Goal: Contribute content: Add original content to the website for others to see

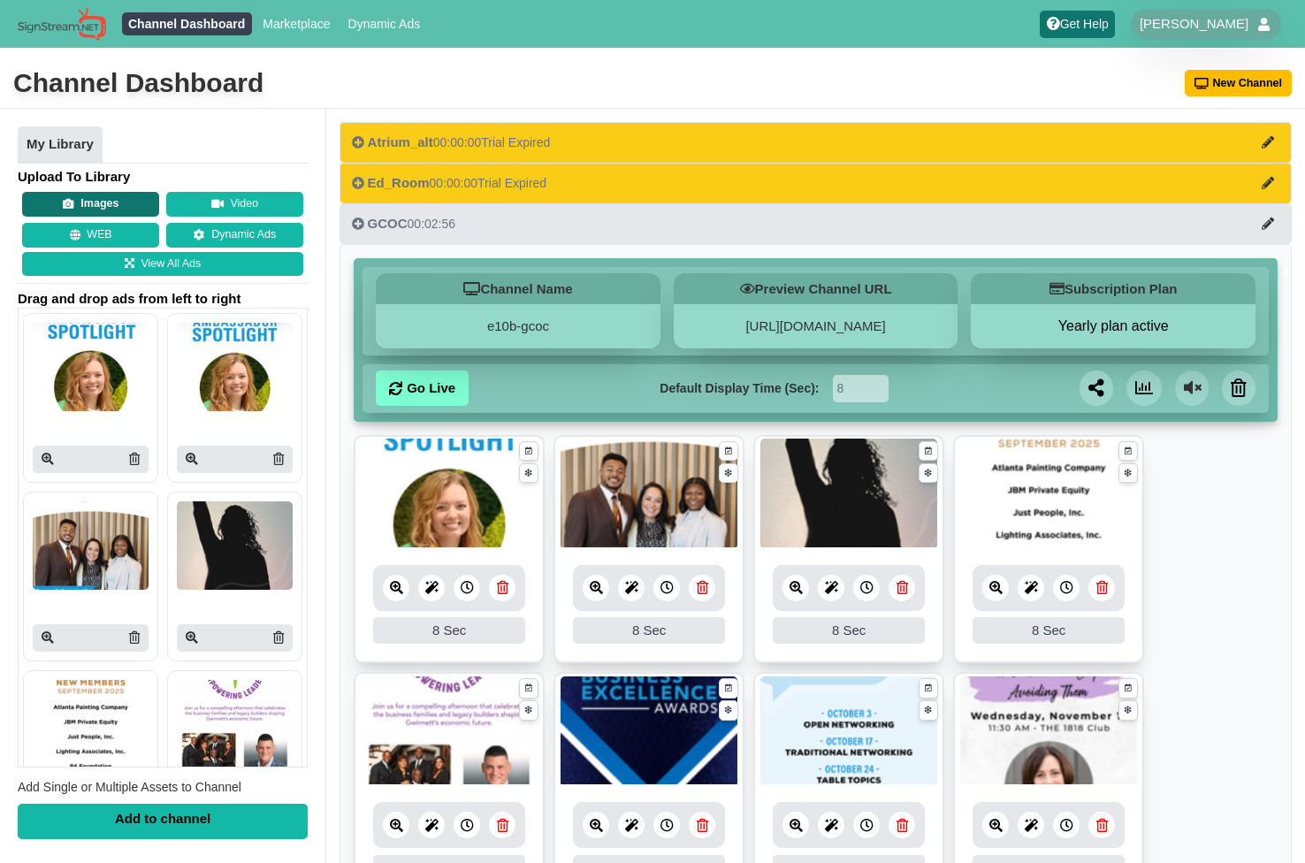
click at [115, 208] on button "Images" at bounding box center [90, 204] width 137 height 25
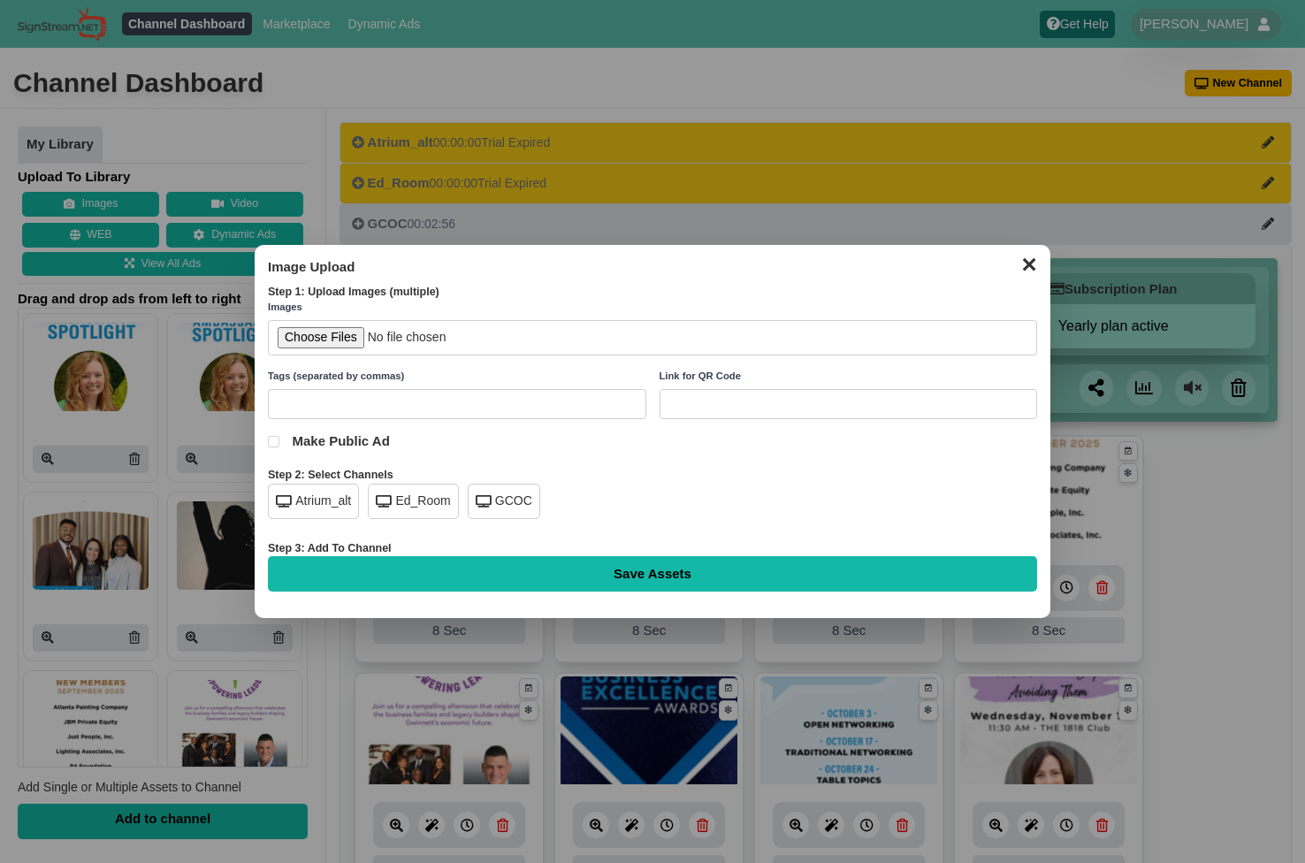
click at [493, 502] on div "GCOC" at bounding box center [504, 501] width 72 height 35
click at [332, 335] on input "file" at bounding box center [652, 338] width 769 height 36
type input "C:\fakepath\ambassadors-spotlight-rob-drake.jpg"
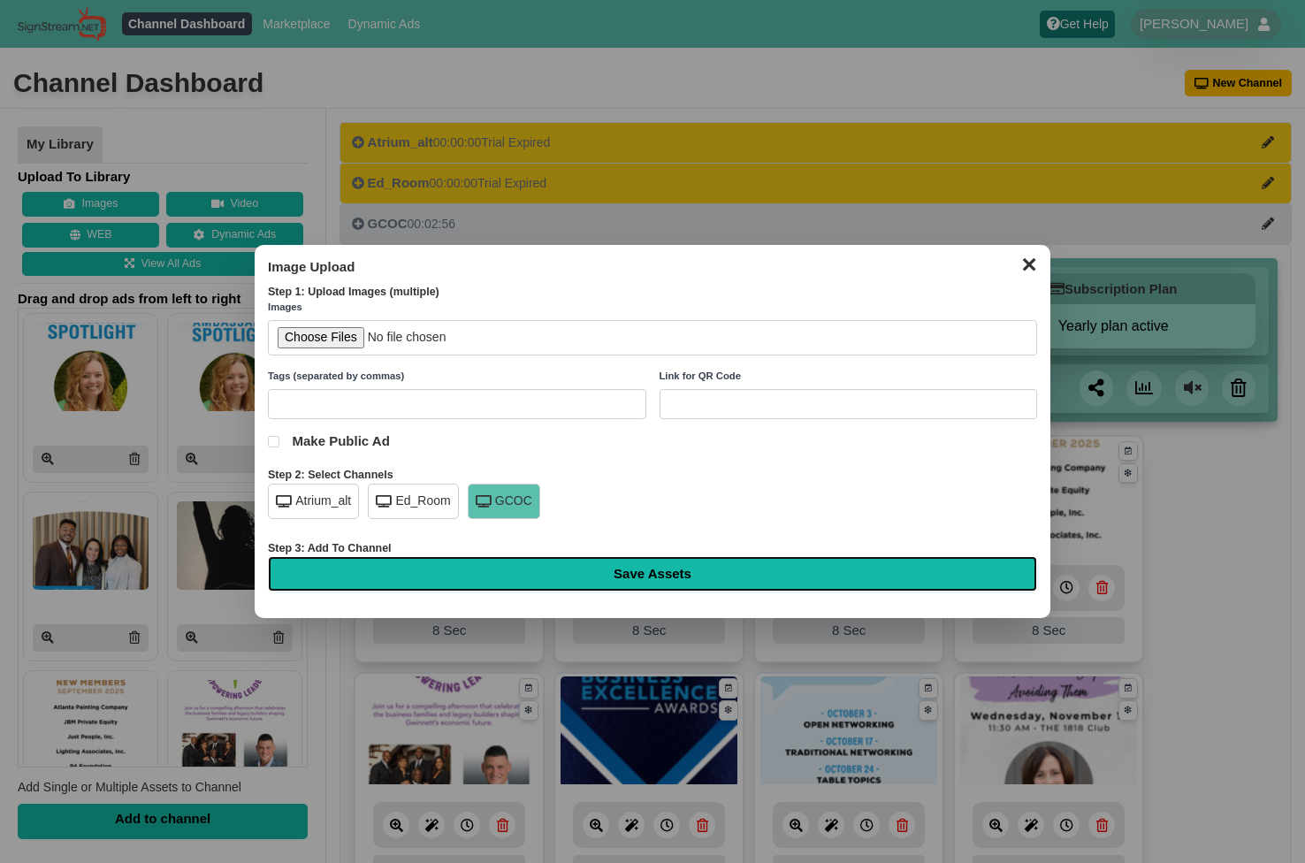
click at [624, 573] on input "Save Assets" at bounding box center [652, 573] width 769 height 35
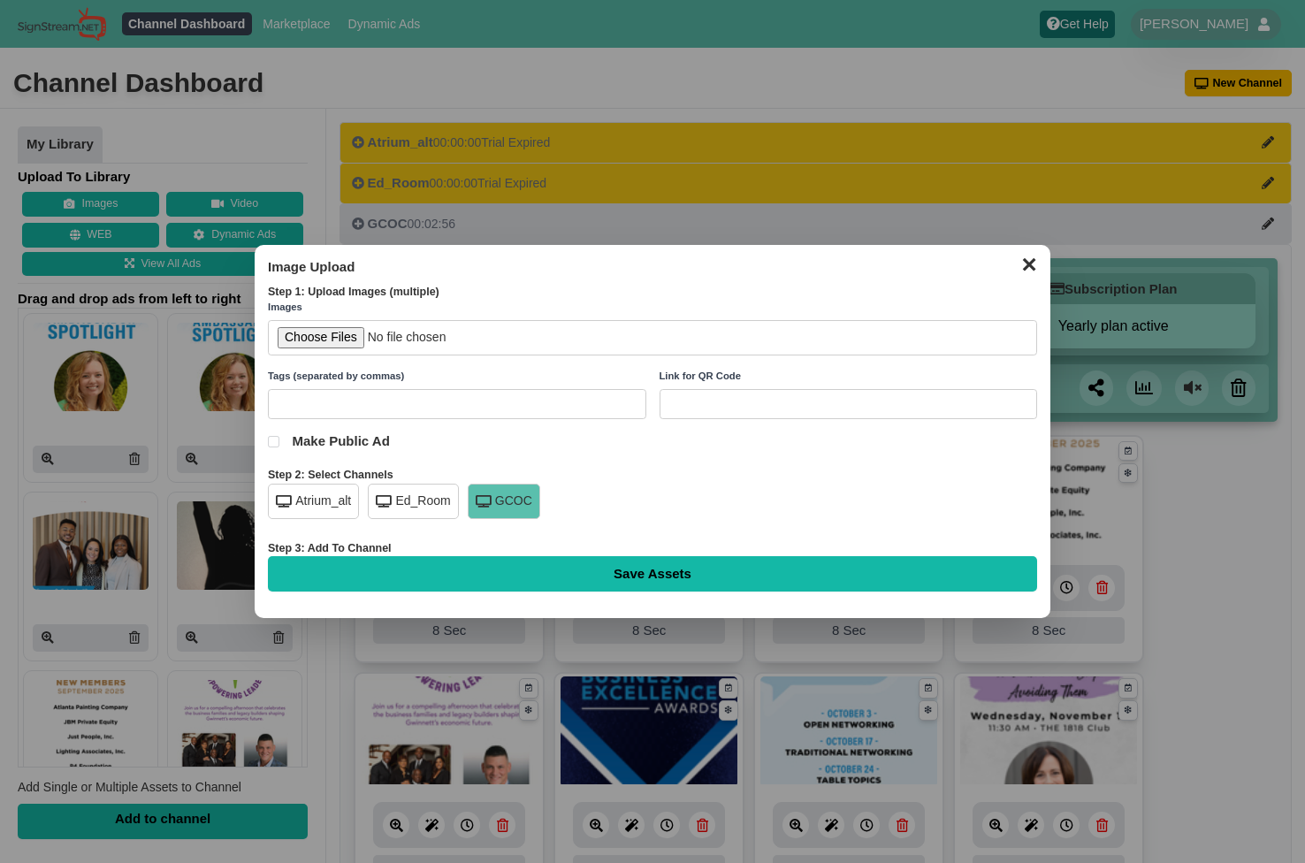
type input "Saving..."
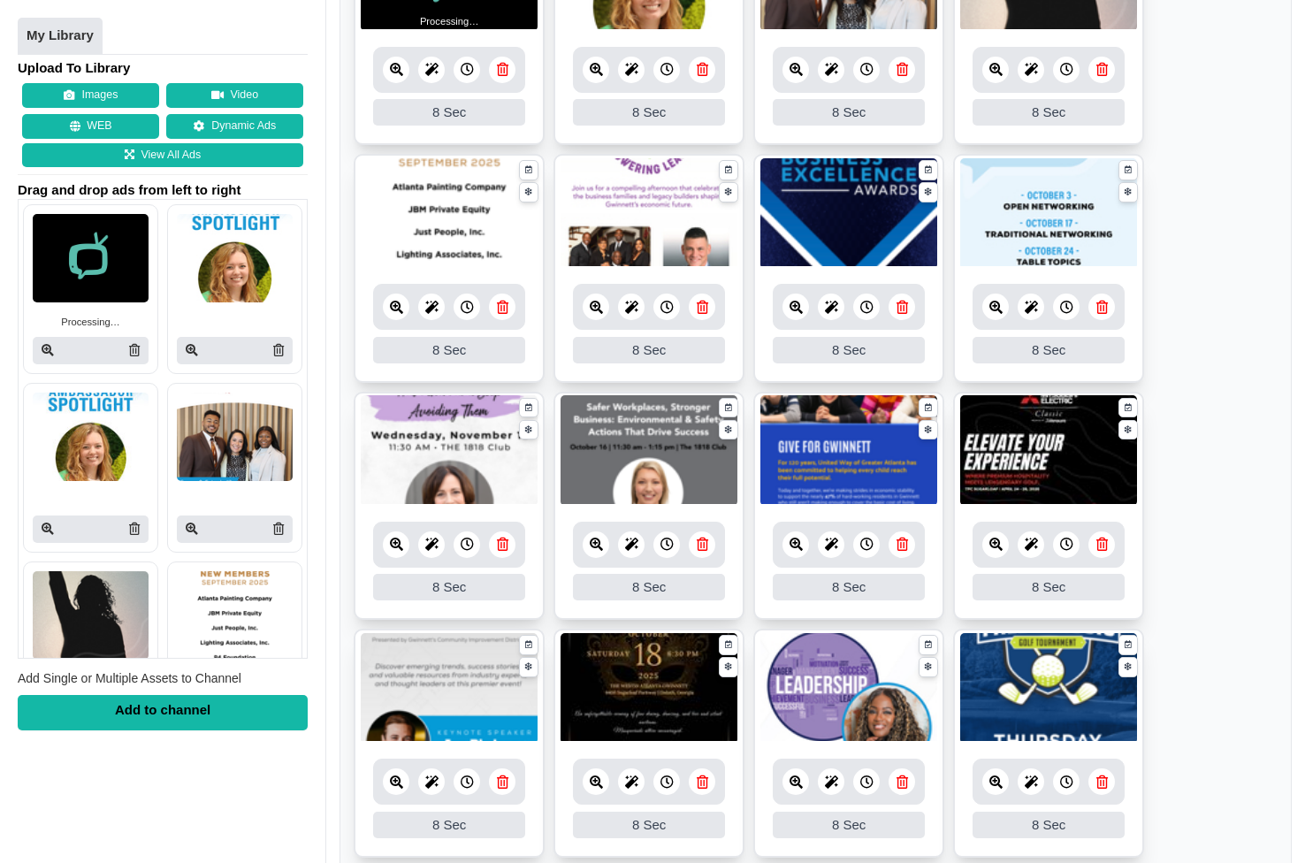
scroll to position [1145, 0]
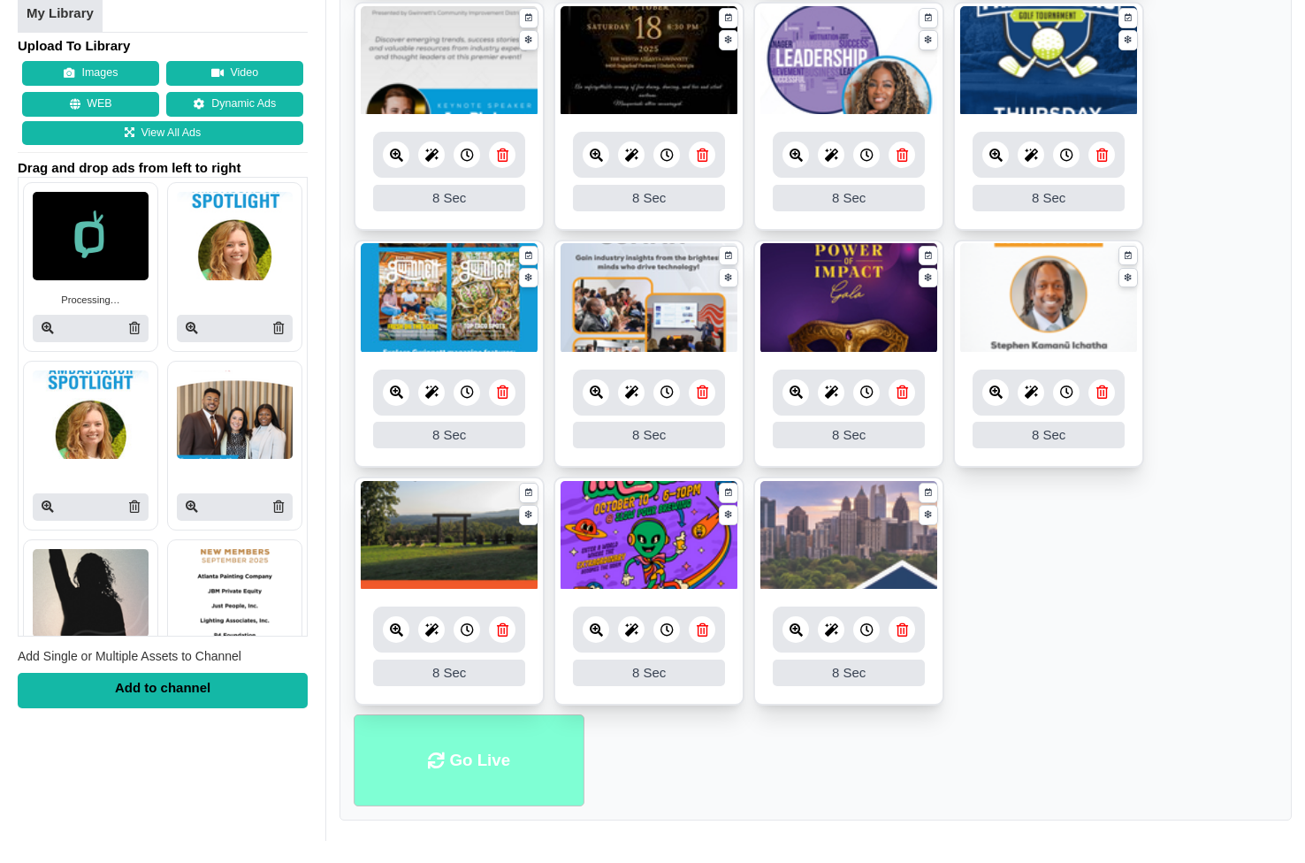
click at [468, 759] on li "Go Live" at bounding box center [469, 760] width 231 height 93
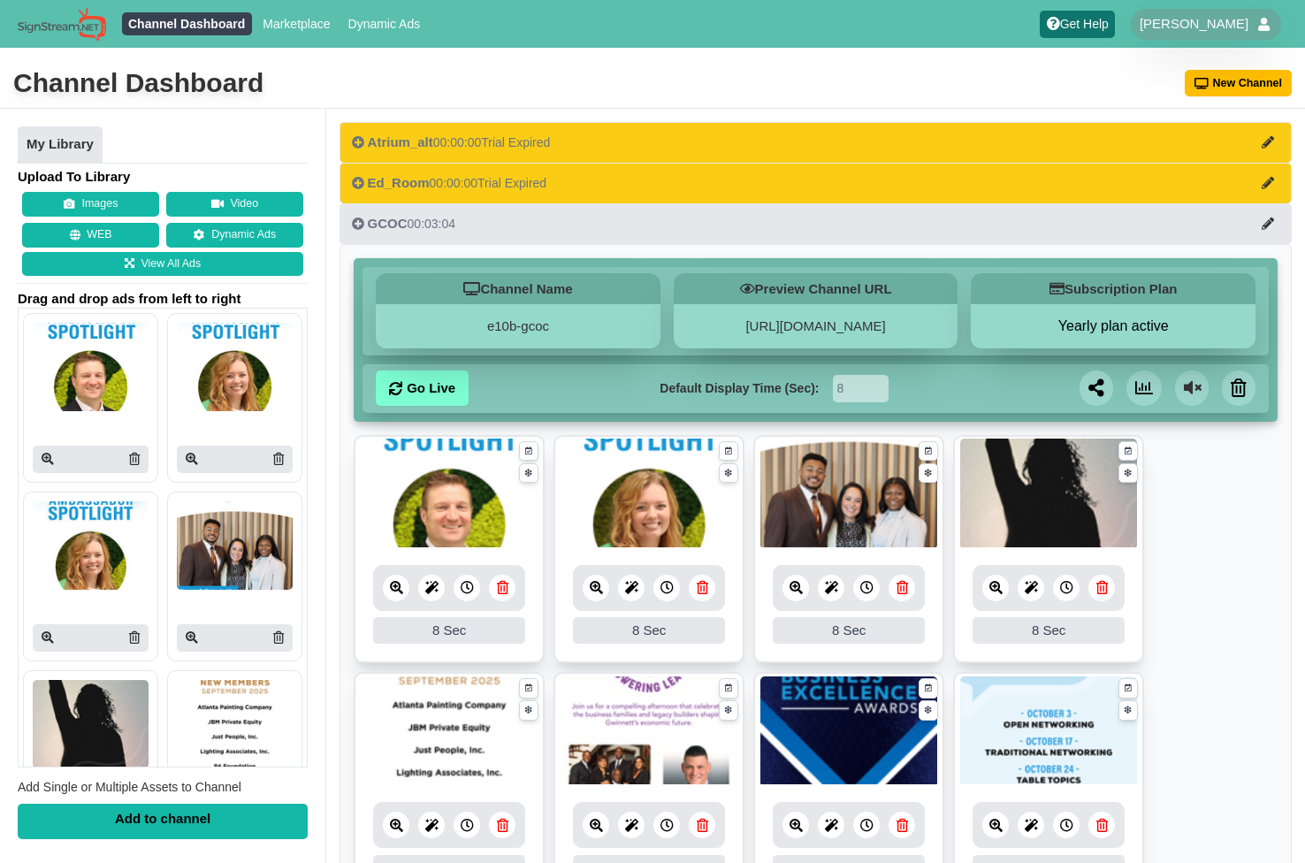
click at [703, 591] on icon at bounding box center [702, 587] width 11 height 13
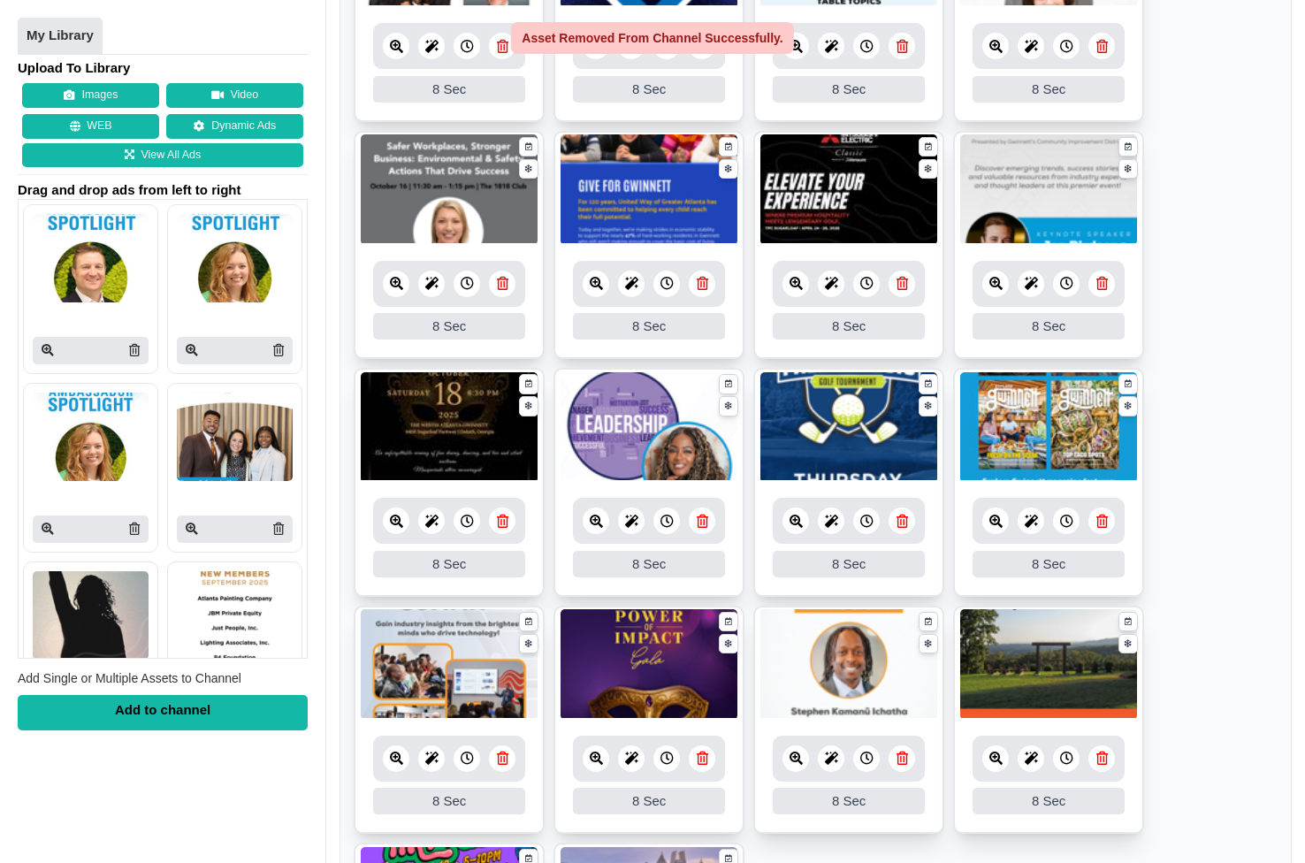
scroll to position [1145, 0]
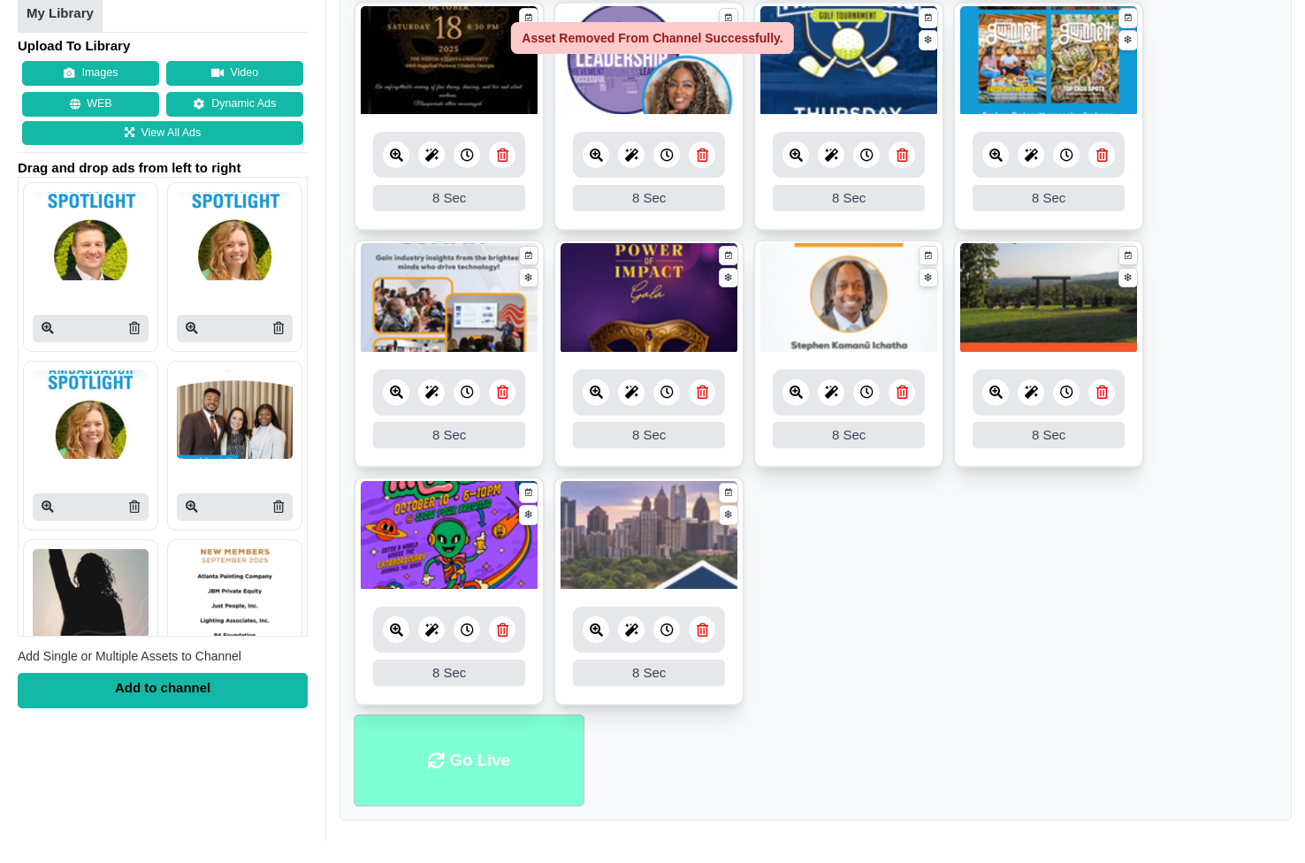
click at [477, 751] on li "Go Live" at bounding box center [469, 760] width 231 height 93
